Goal: Task Accomplishment & Management: Manage account settings

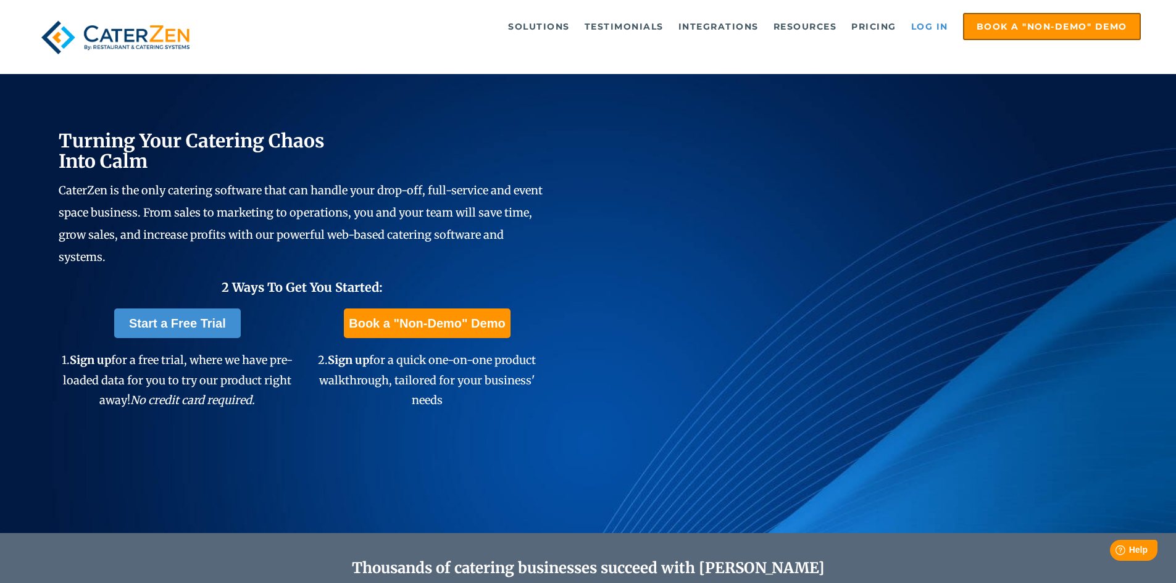
click at [918, 28] on link "Log in" at bounding box center [929, 26] width 49 height 25
click at [907, 27] on link "Log in" at bounding box center [929, 26] width 49 height 25
click at [918, 28] on link "Log in" at bounding box center [929, 26] width 49 height 25
